Goal: Task Accomplishment & Management: Use online tool/utility

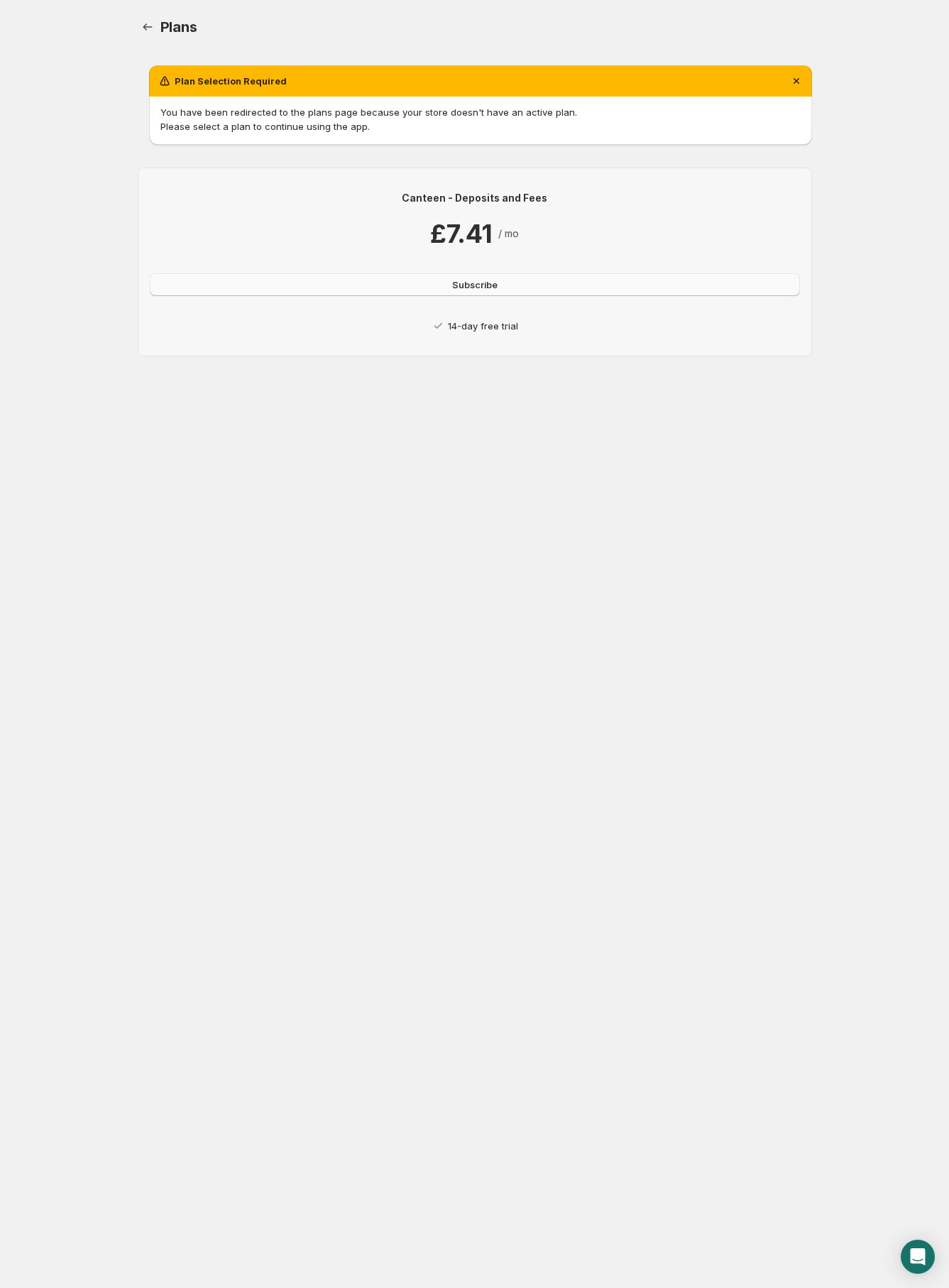
click at [470, 284] on span "Subscribe" at bounding box center [475, 284] width 46 height 15
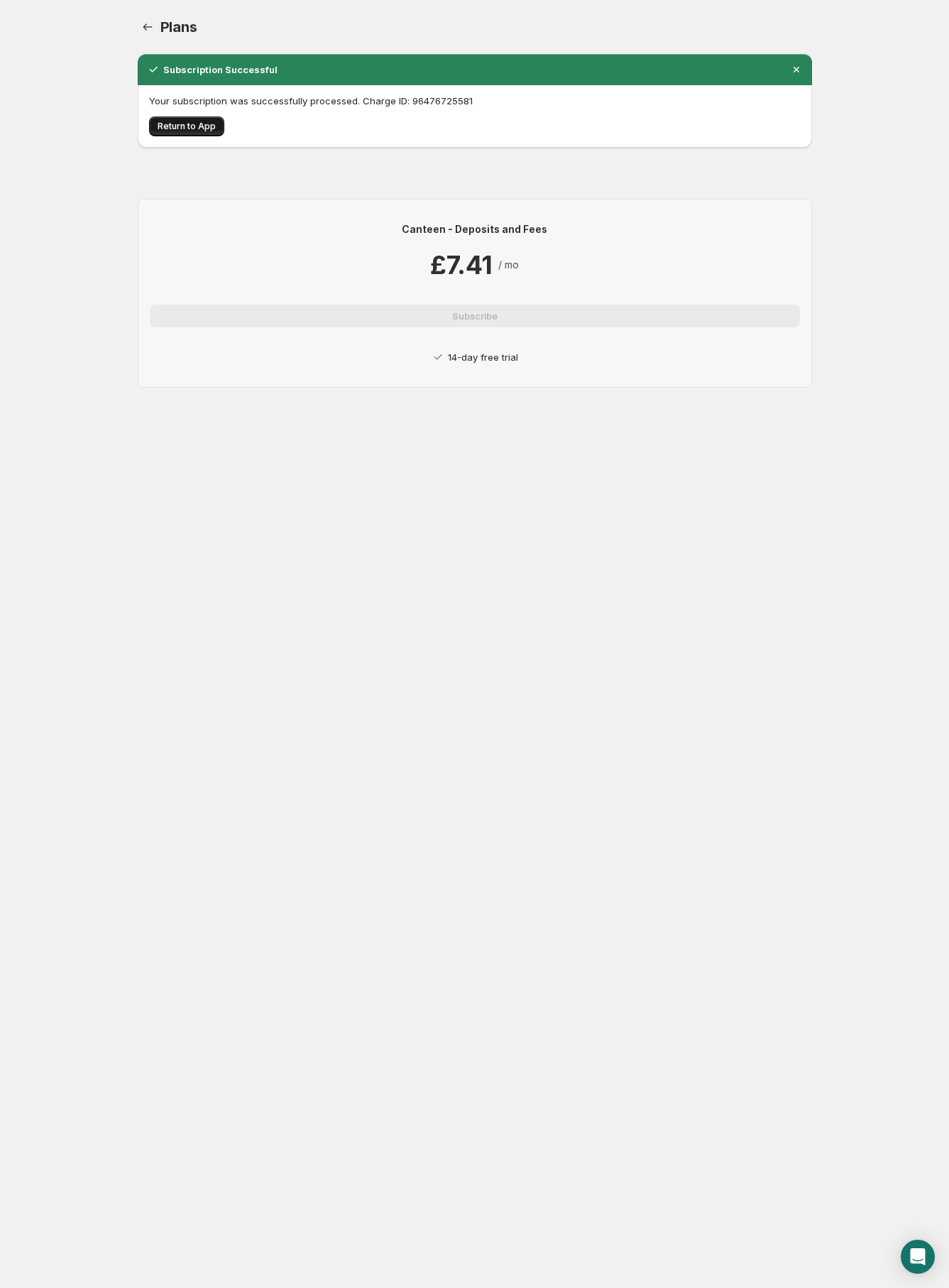
click at [196, 128] on span "Return to App" at bounding box center [187, 127] width 58 height 12
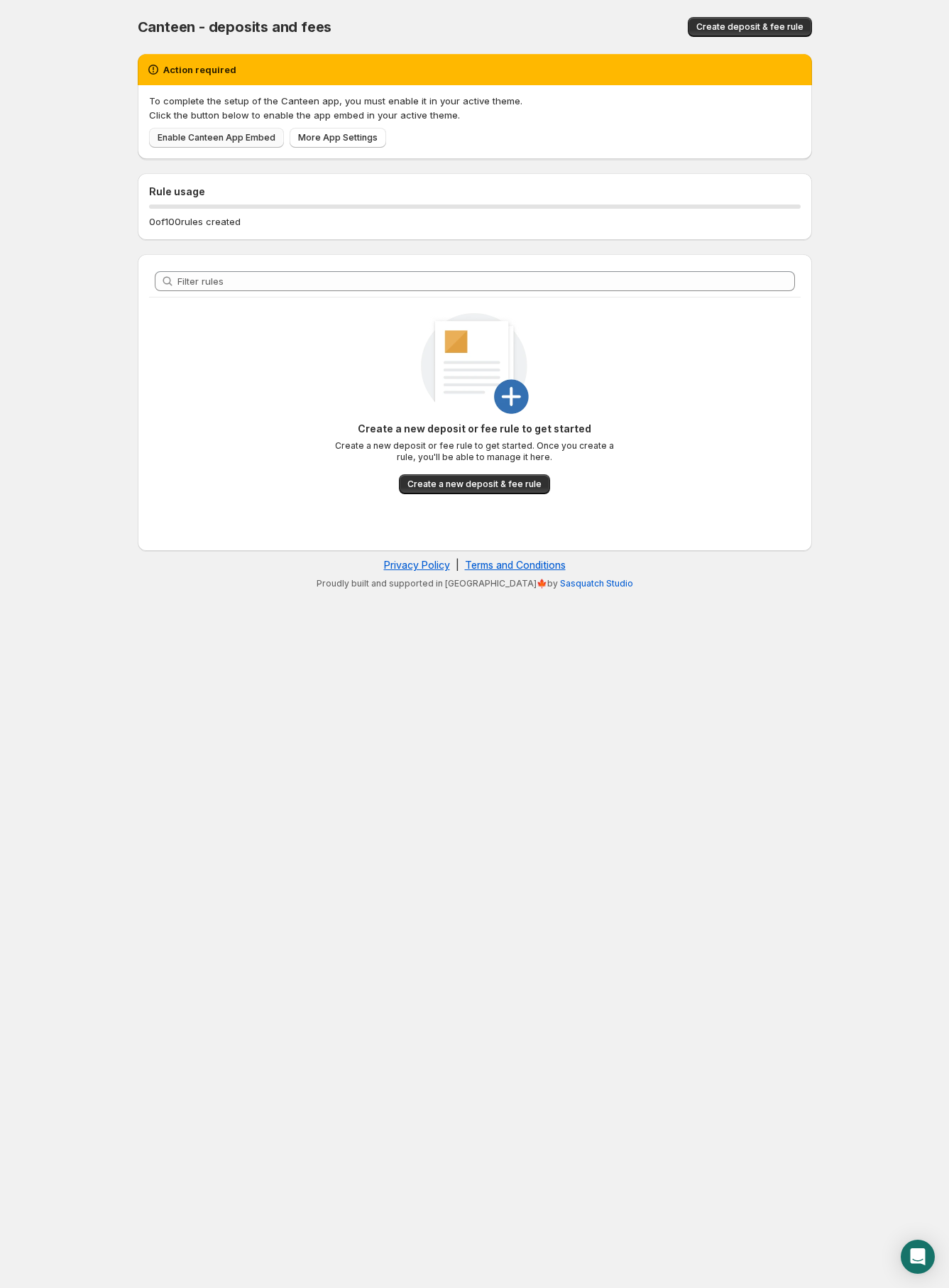
click at [217, 135] on span "Enable Canteen App Embed" at bounding box center [216, 138] width 118 height 12
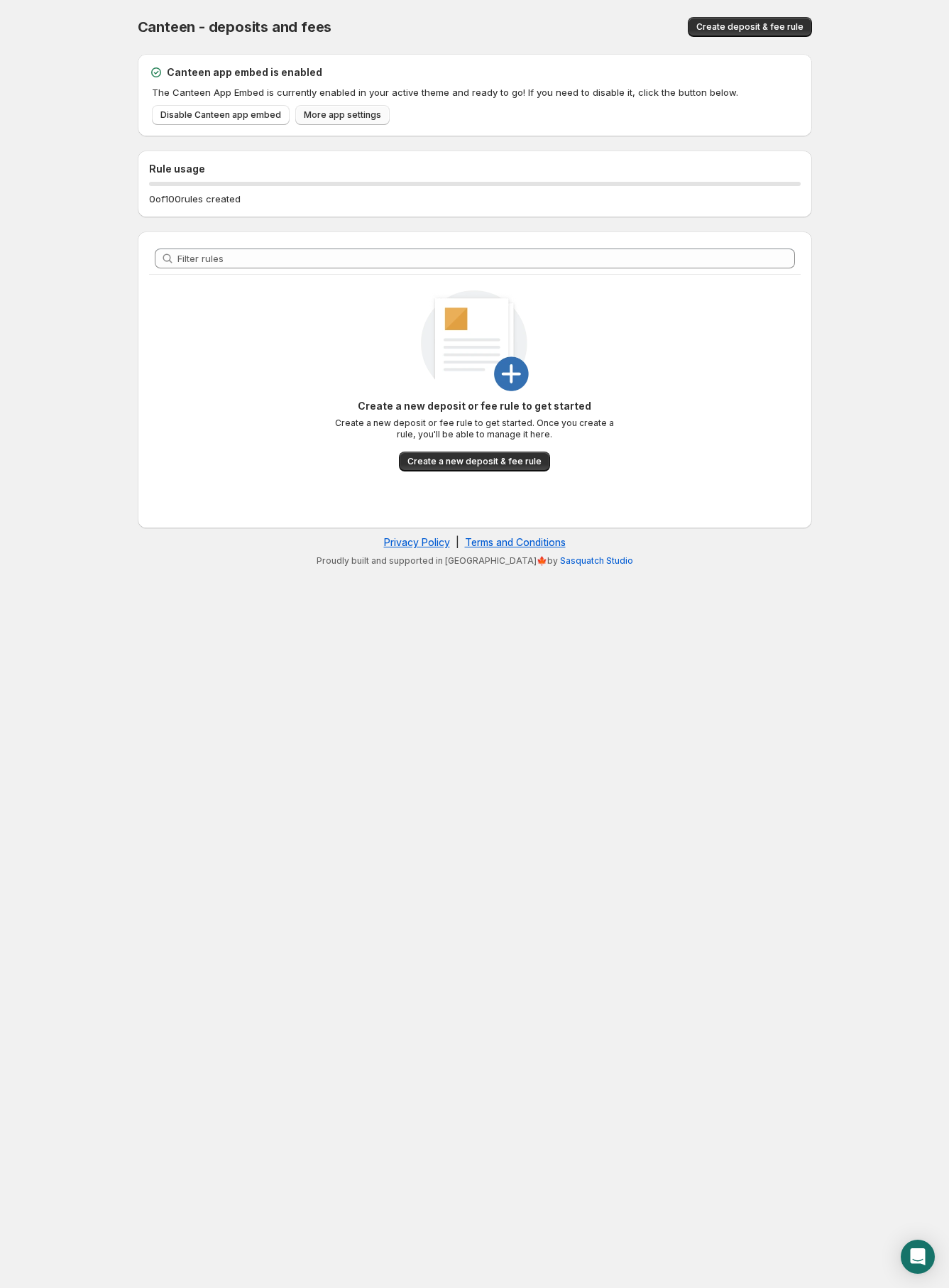
click at [347, 117] on span "More app settings" at bounding box center [342, 115] width 77 height 12
click at [751, 26] on span "Create deposit & fee rule" at bounding box center [749, 27] width 107 height 12
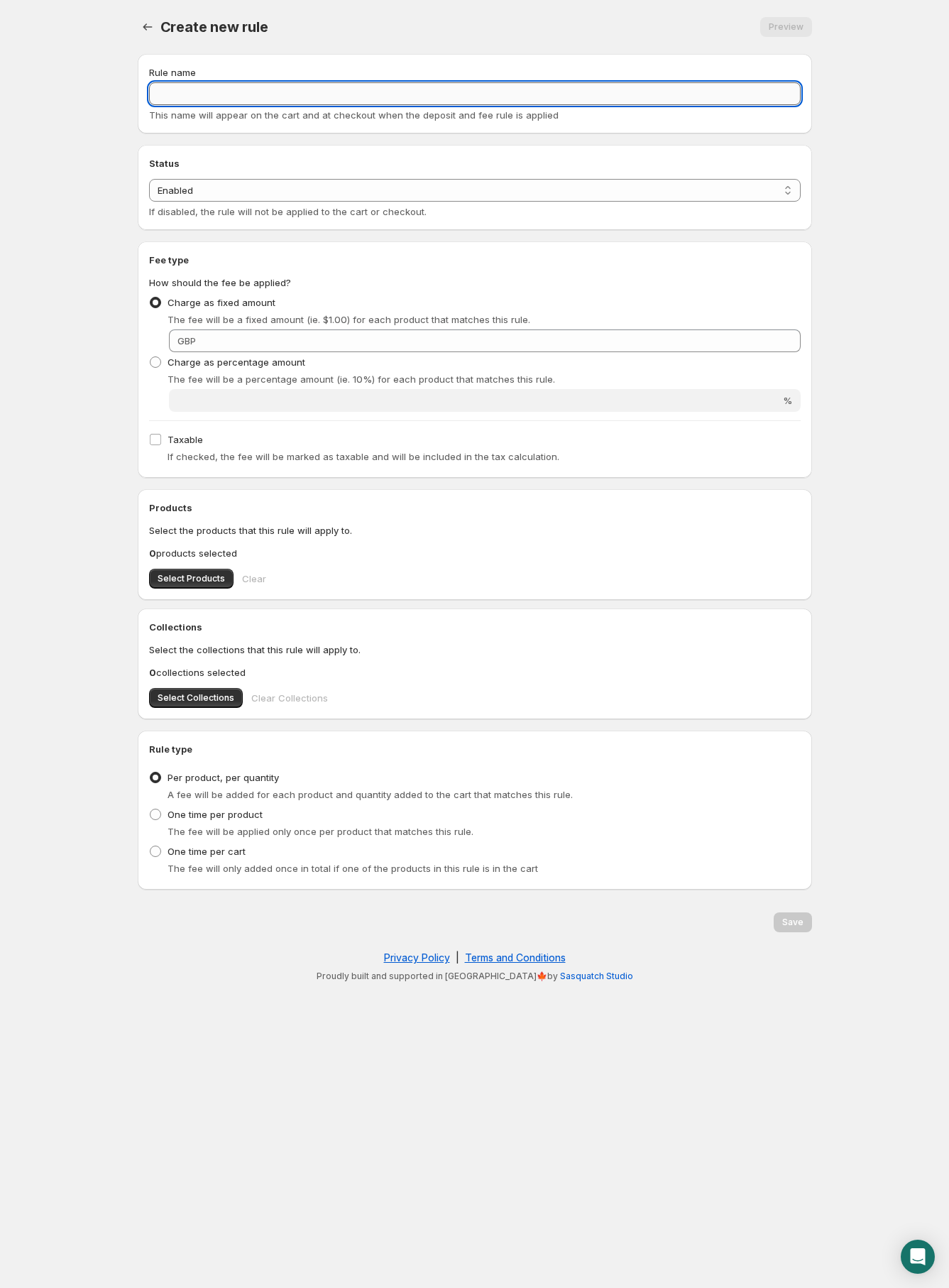
click at [189, 96] on input "Rule name" at bounding box center [475, 93] width 652 height 22
type input "£49.50 Deposit"
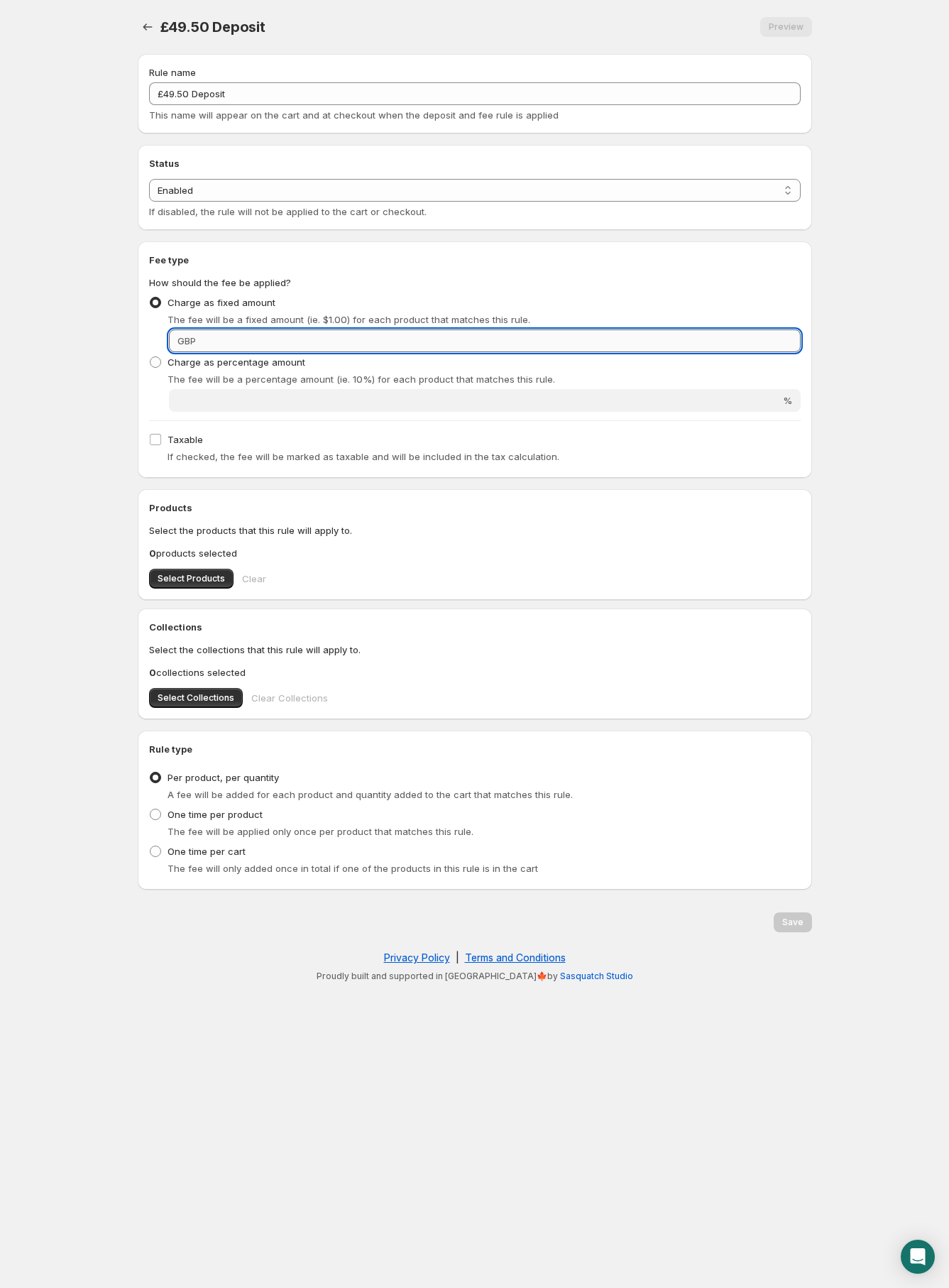
click at [238, 340] on input "Fixed amount" at bounding box center [500, 340] width 601 height 22
click at [206, 337] on input "Fixed amount" at bounding box center [500, 340] width 601 height 22
click at [206, 339] on input "Fixed amount" at bounding box center [500, 340] width 601 height 22
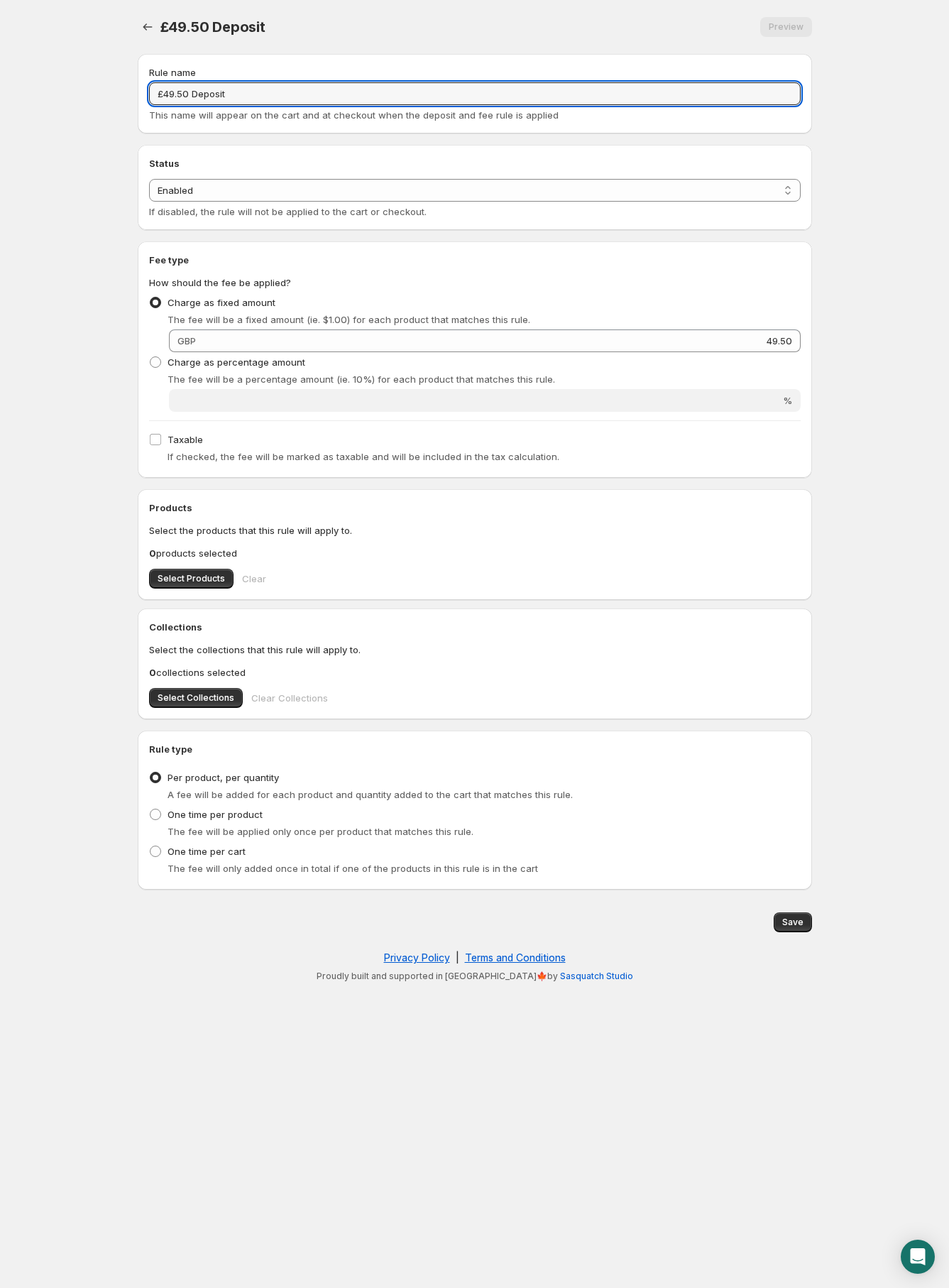
drag, startPoint x: 190, startPoint y: 93, endPoint x: 133, endPoint y: 86, distance: 57.4
click at [133, 86] on div "Rule name £49.50 Deposit This name will appear on the cart and at checkout when…" at bounding box center [469, 494] width 686 height 902
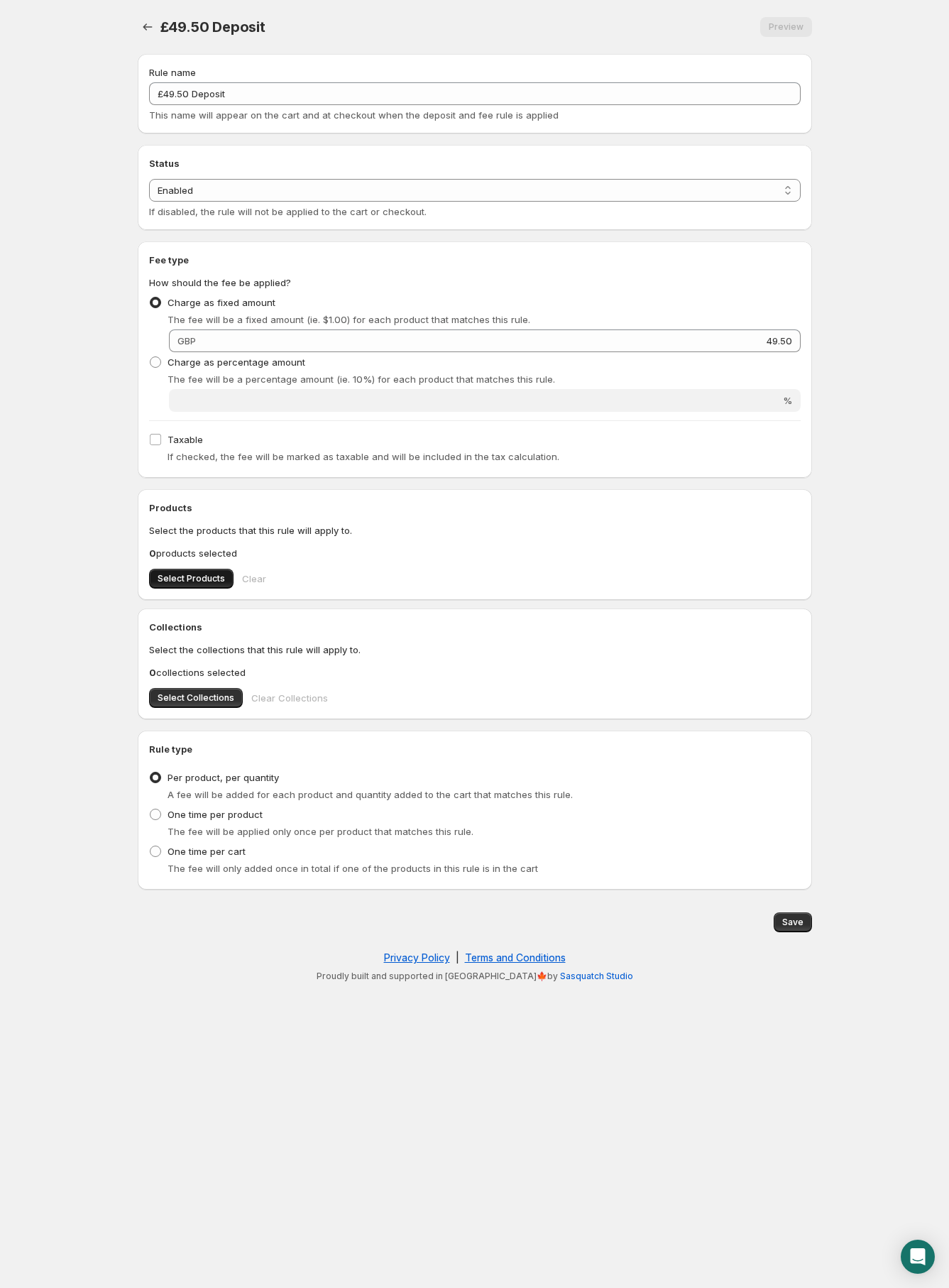
click at [199, 576] on span "Select Products" at bounding box center [191, 579] width 67 height 12
click at [794, 923] on span "Save" at bounding box center [793, 923] width 21 height 12
type input "49.5"
